Goal: Check status: Check status

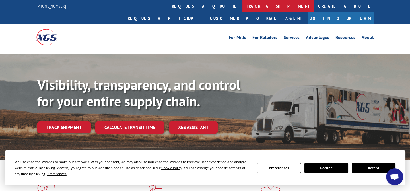
click at [242, 4] on link "track a shipment" at bounding box center [277, 6] width 71 height 12
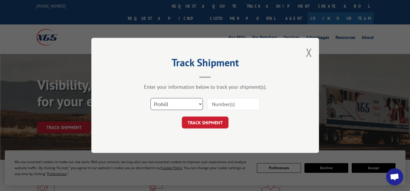
click at [191, 109] on select "Select category... Probill BOL PO" at bounding box center [176, 104] width 52 height 12
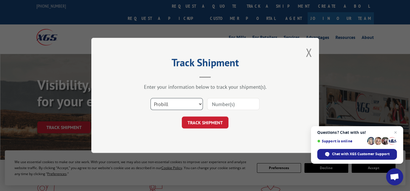
select select "po"
click at [150, 98] on select "Select category... Probill BOL PO" at bounding box center [176, 104] width 52 height 12
paste input "53626090"
click at [230, 102] on input "53626090" at bounding box center [233, 104] width 52 height 12
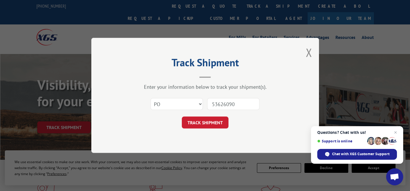
paste input "43533123"
type input "43533123"
click at [218, 125] on button "TRACK SHIPMENT" at bounding box center [205, 123] width 47 height 12
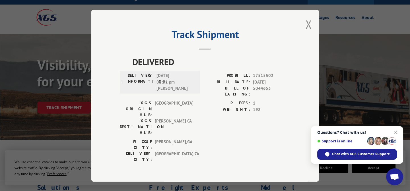
scroll to position [26, 0]
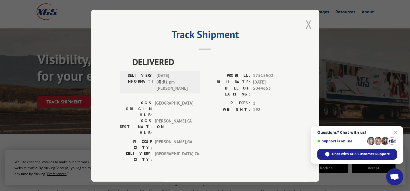
click at [308, 32] on button "Close modal" at bounding box center [308, 24] width 6 height 15
